Goal: Transaction & Acquisition: Purchase product/service

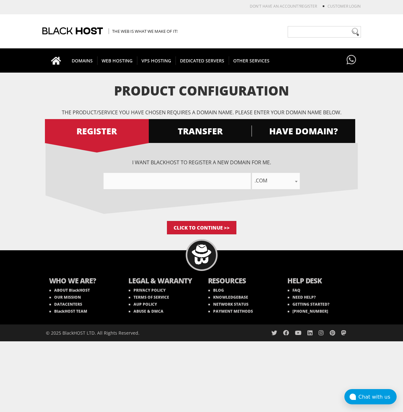
click at [166, 174] on input"] "text" at bounding box center [176, 181] width 147 height 16
type input"] "asd-asd-asd-asd-asd"
click at [202, 236] on body "CAD CHF EUR GBP JPY MKD RUB USD Don't have an account? REGISTER Customer Login …" at bounding box center [201, 172] width 403 height 338
click at [203, 233] on input "Click to Continue >>" at bounding box center [201, 227] width 69 height 13
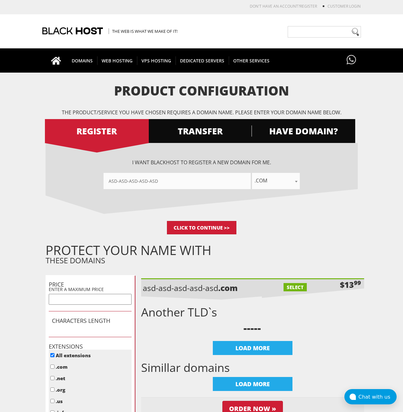
click at [306, 224] on p "Click to Continue >>" at bounding box center [202, 227] width 312 height 13
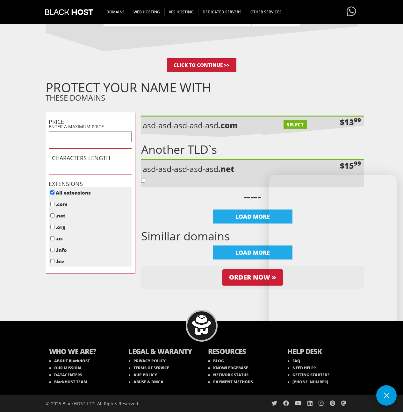
scroll to position [23, 0]
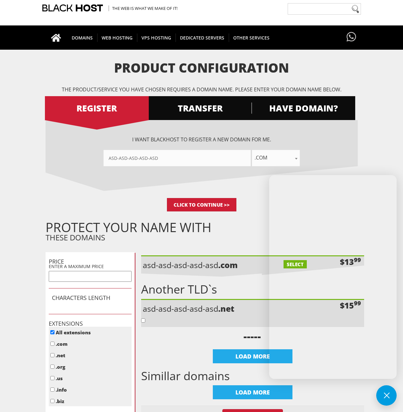
click at [376, 151] on form "Product Configuration The product/service you have chosen requires a domain nam…" at bounding box center [201, 253] width 403 height 384
click at [317, 88] on p "The product/service you have chosen requires a domain name. Please enter your d…" at bounding box center [202, 89] width 312 height 7
